Goal: Task Accomplishment & Management: Manage account settings

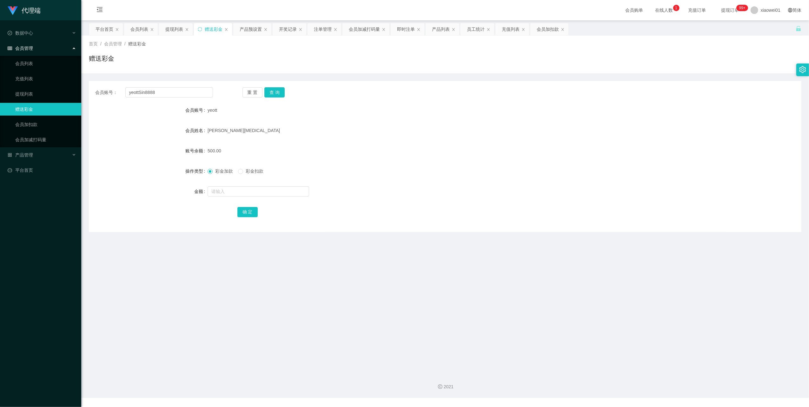
click at [162, 98] on div "会员账号： yeottSin8888 重 置 查 询 会员账号 yeott 会员姓名 Yeo Tao Teck 账号余额 500.00 操作类型 彩金加款 彩…" at bounding box center [445, 156] width 713 height 151
copy label "会员"
click at [162, 97] on input "yeottSin8888" at bounding box center [169, 92] width 88 height 10
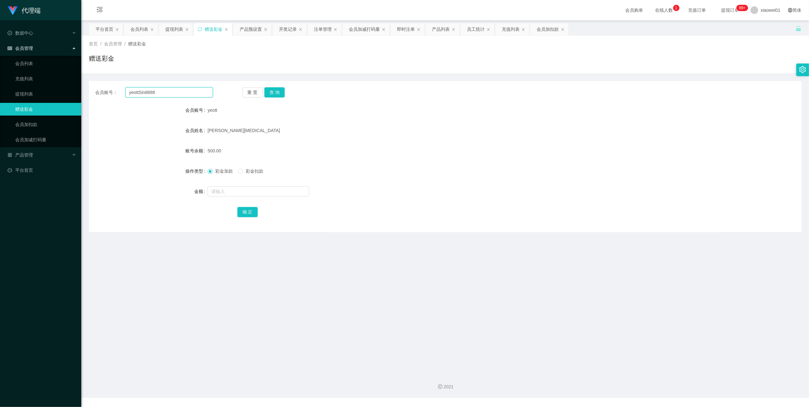
paste input "Sin8888"
click at [182, 88] on input "yeottSin8888Sin8888" at bounding box center [169, 92] width 88 height 10
paste input "text"
type input "Sin8888"
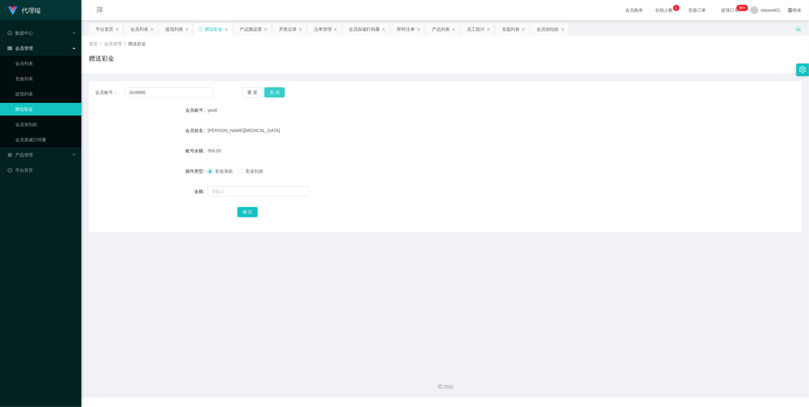
drag, startPoint x: 281, startPoint y: 88, endPoint x: 257, endPoint y: 96, distance: 25.0
click at [281, 88] on button "查 询" at bounding box center [274, 92] width 20 height 10
click at [26, 79] on link "充值列表" at bounding box center [45, 78] width 61 height 13
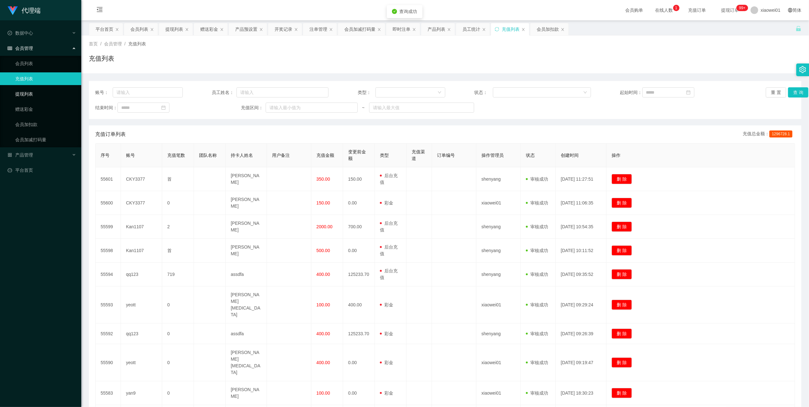
click at [26, 93] on link "提现列表" at bounding box center [45, 94] width 61 height 13
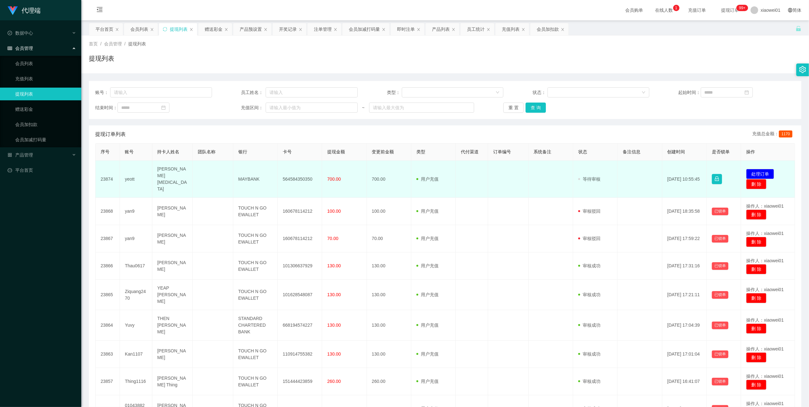
click at [131, 178] on td "yeott" at bounding box center [136, 179] width 32 height 37
copy td "yeott"
click at [760, 172] on button "处理订单" at bounding box center [760, 174] width 28 height 10
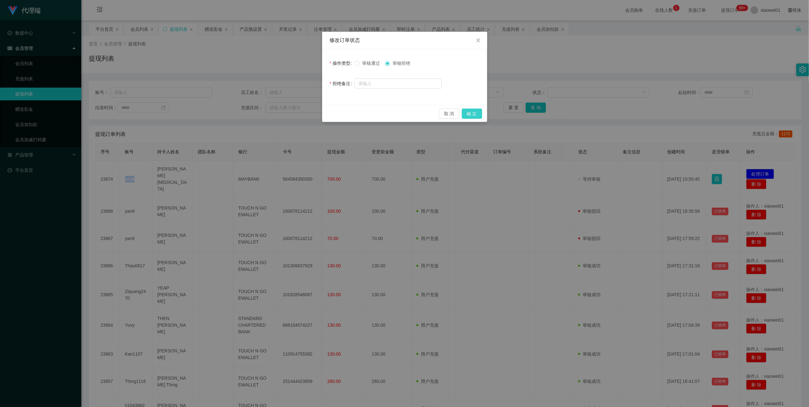
click at [471, 114] on button "确 定" at bounding box center [472, 114] width 20 height 10
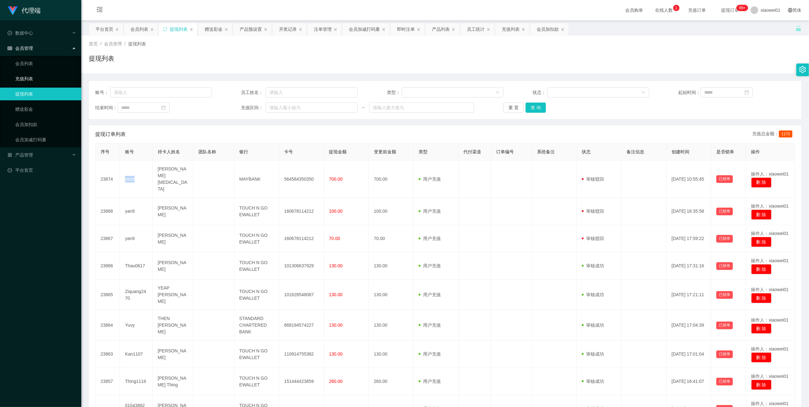
click at [30, 78] on link "充值列表" at bounding box center [45, 78] width 61 height 13
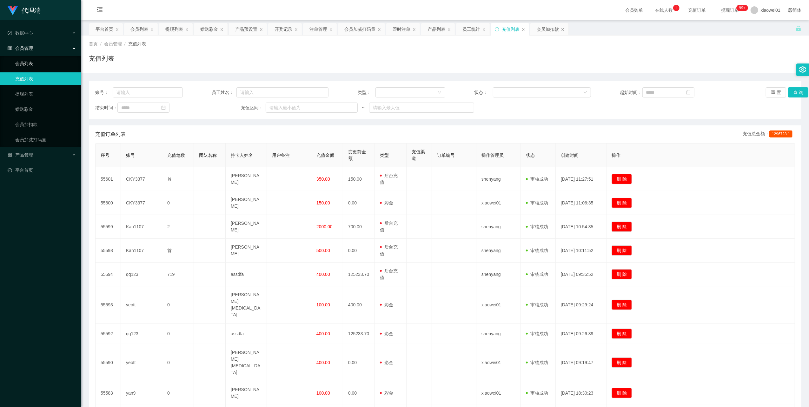
click at [29, 63] on link "会员列表" at bounding box center [45, 63] width 61 height 13
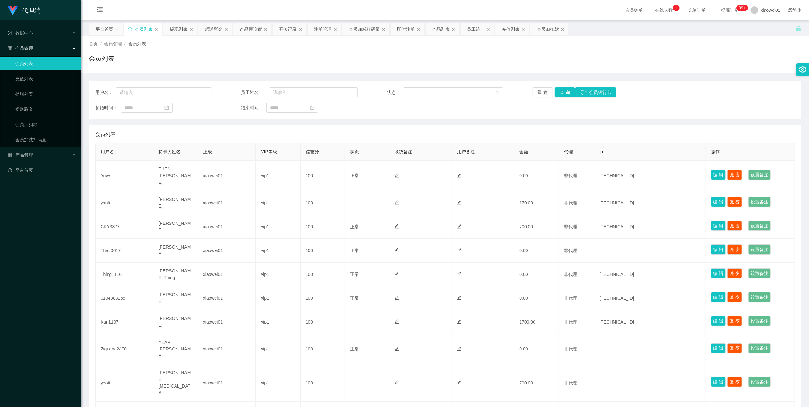
click at [42, 44] on div "会员管理" at bounding box center [40, 48] width 81 height 13
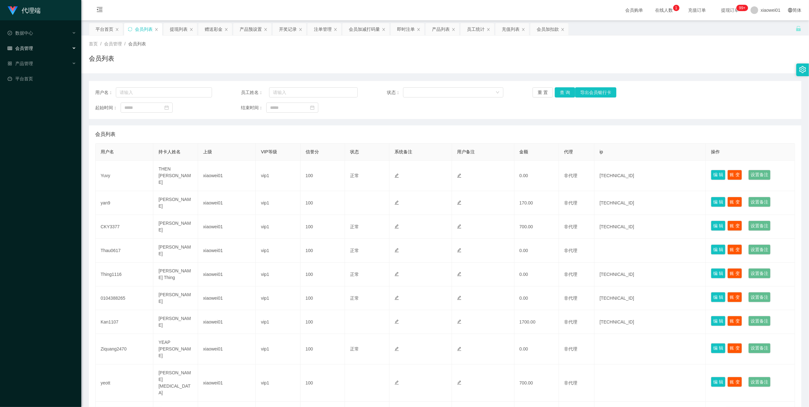
drag, startPoint x: 36, startPoint y: 45, endPoint x: 34, endPoint y: 50, distance: 4.9
click at [36, 45] on div "会员管理" at bounding box center [40, 48] width 81 height 13
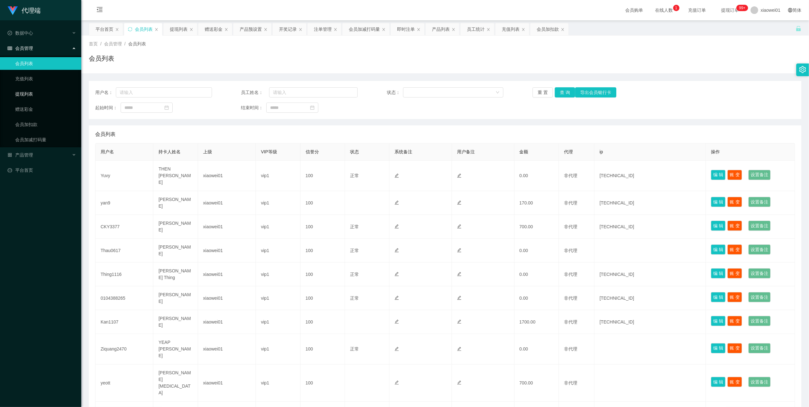
click at [31, 95] on link "提现列表" at bounding box center [45, 94] width 61 height 13
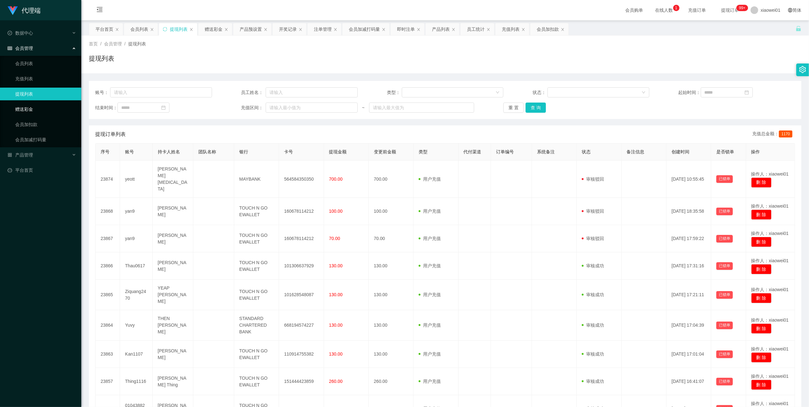
click at [29, 105] on link "赠送彩金" at bounding box center [45, 109] width 61 height 13
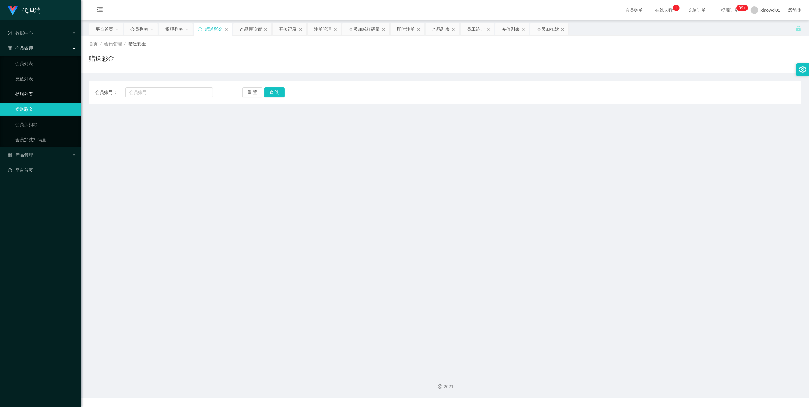
click at [30, 90] on link "提现列表" at bounding box center [45, 94] width 61 height 13
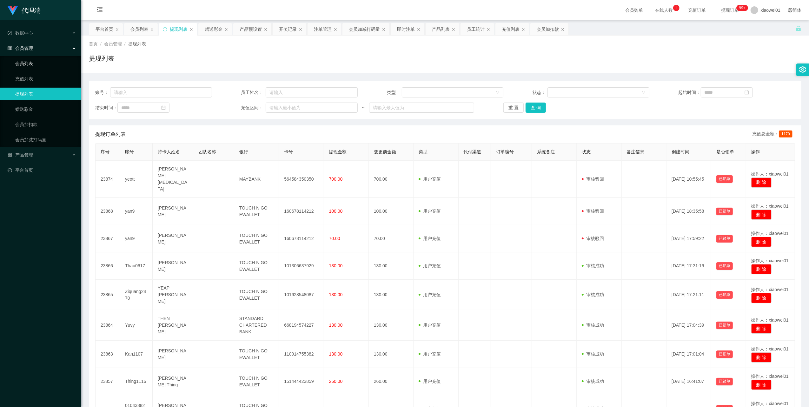
click at [28, 58] on link "会员列表" at bounding box center [45, 63] width 61 height 13
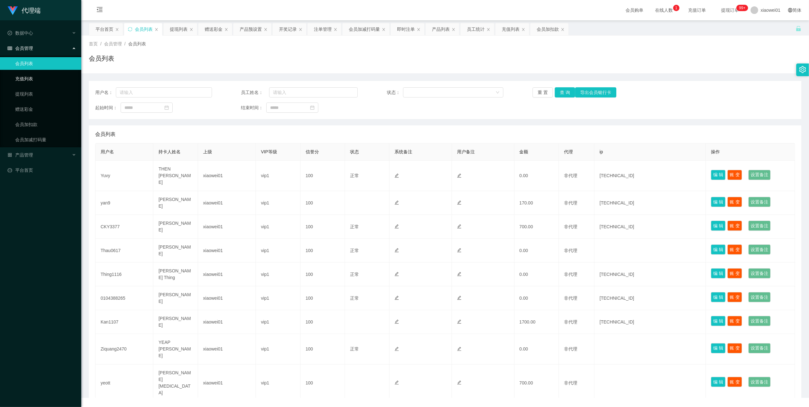
click at [29, 75] on link "充值列表" at bounding box center [45, 78] width 61 height 13
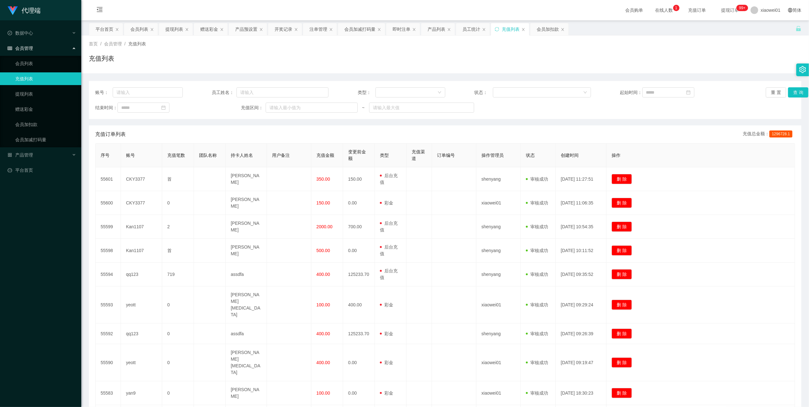
drag, startPoint x: 111, startPoint y: 27, endPoint x: 110, endPoint y: 50, distance: 22.9
click at [111, 28] on div "平台首页" at bounding box center [105, 29] width 18 height 12
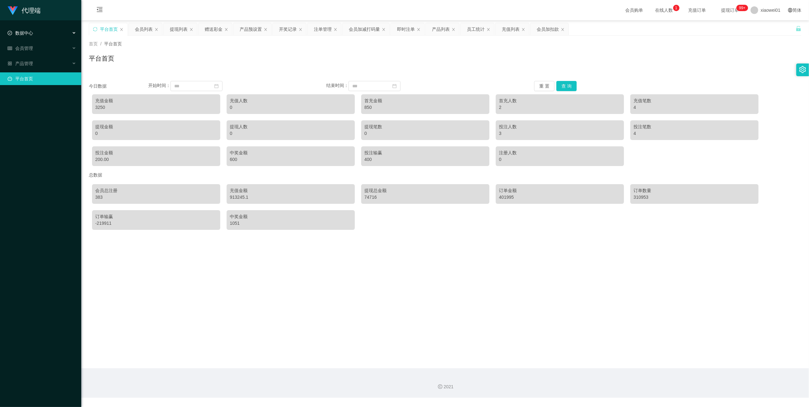
click at [30, 35] on span "数据中心" at bounding box center [20, 32] width 25 height 5
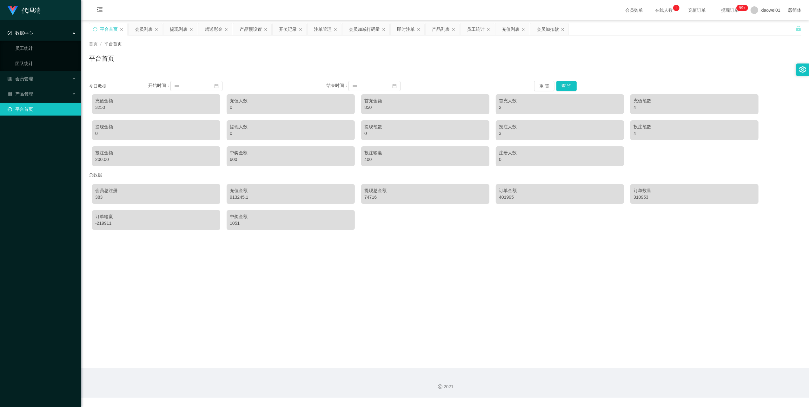
click at [27, 39] on li "数据中心 员工统计 团队统计" at bounding box center [40, 49] width 81 height 44
click at [28, 31] on span "数据中心" at bounding box center [20, 32] width 25 height 5
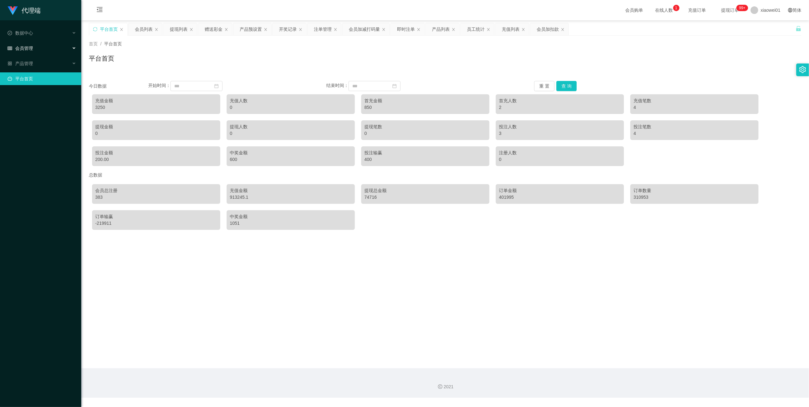
click at [27, 46] on span "会员管理" at bounding box center [20, 48] width 25 height 5
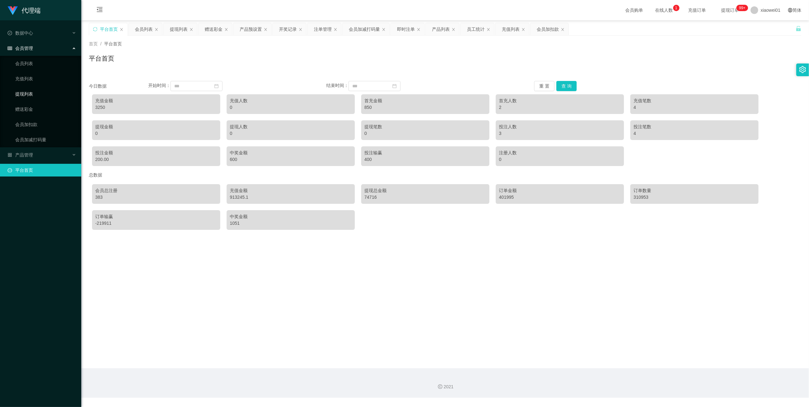
click at [25, 91] on link "提现列表" at bounding box center [45, 94] width 61 height 13
